Goal: Navigation & Orientation: Find specific page/section

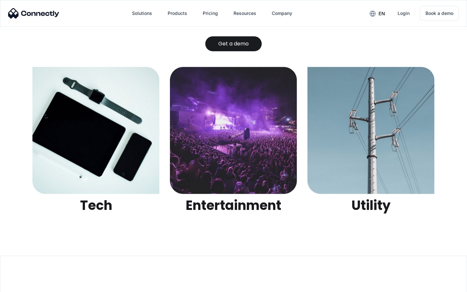
scroll to position [2045, 0]
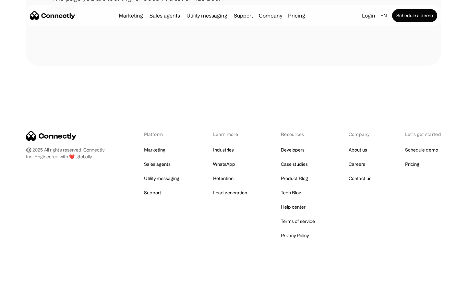
scroll to position [118, 0]
